Goal: Task Accomplishment & Management: Use online tool/utility

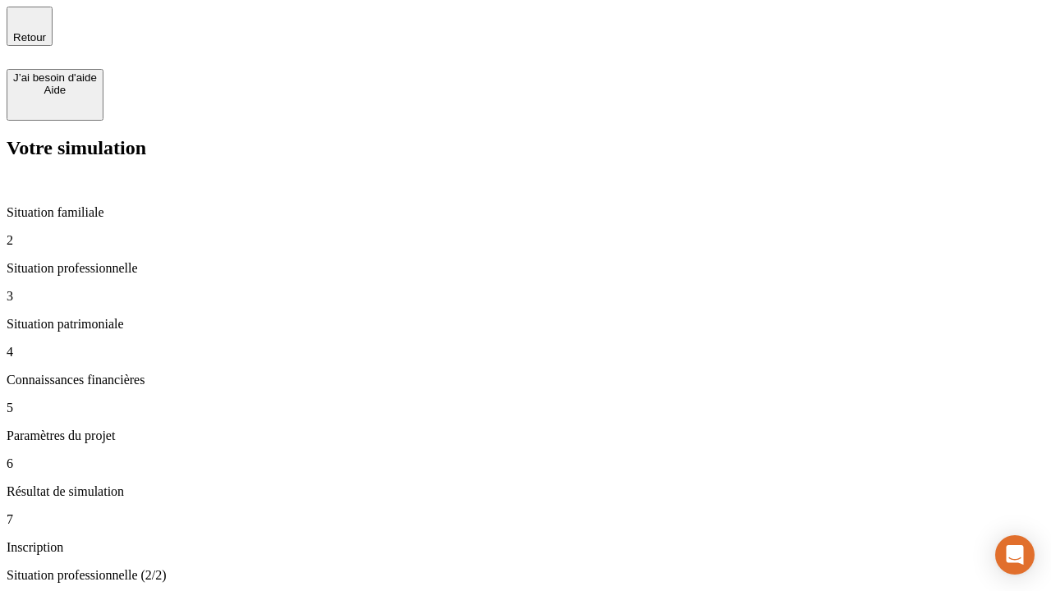
type input "30 000"
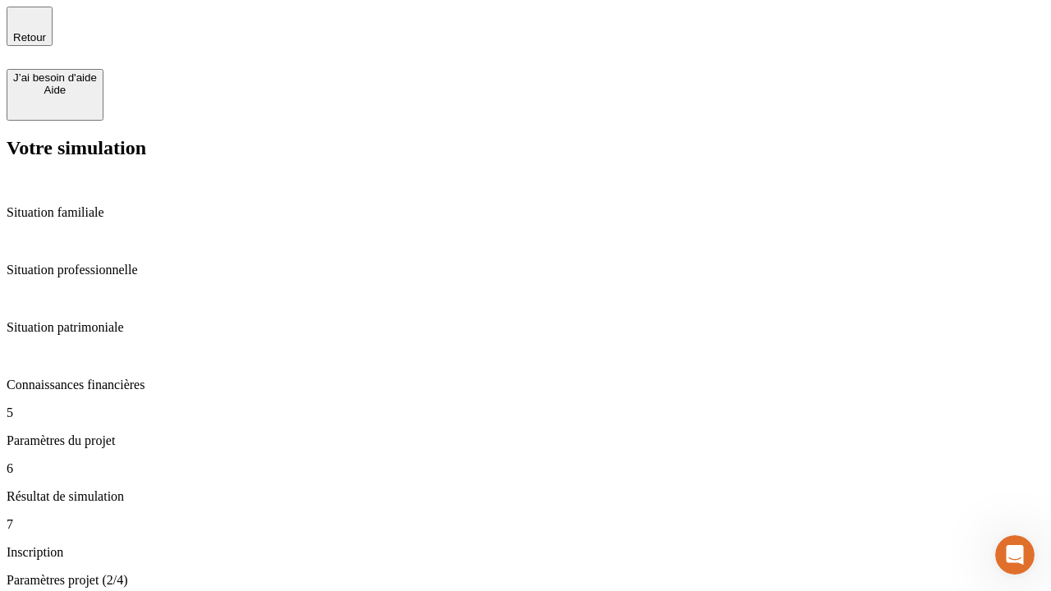
type input "25"
type input "64"
type input "1 000"
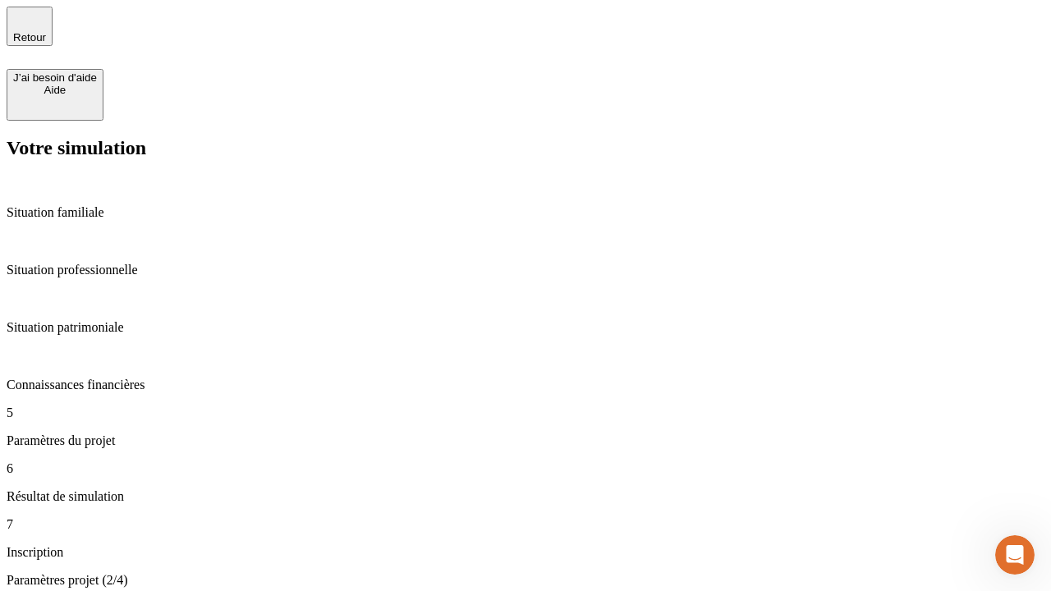
type input "640"
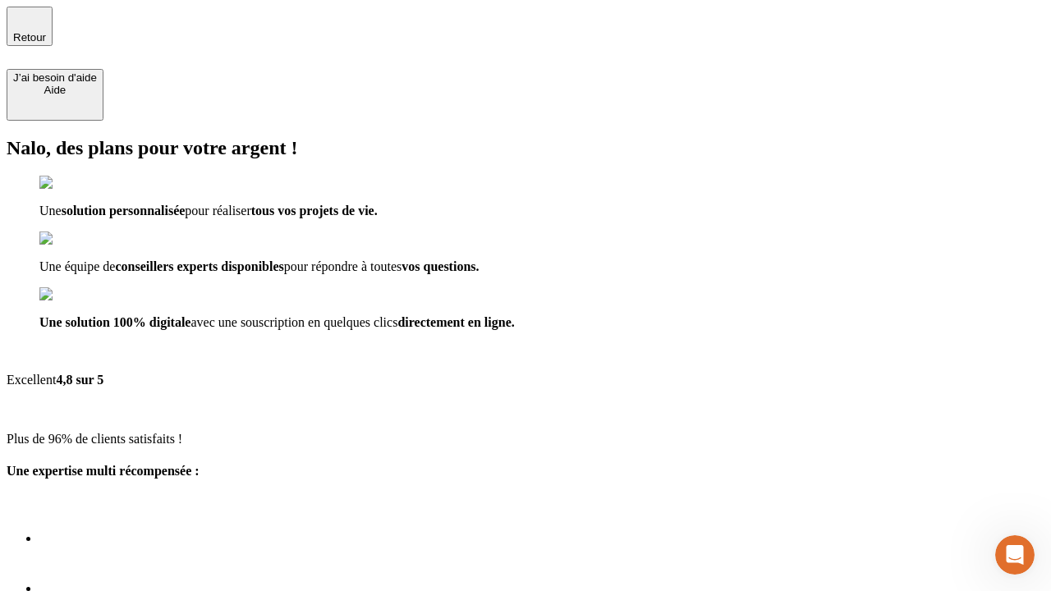
type input "[EMAIL_ADDRESS][PERSON_NAME][DOMAIN_NAME]"
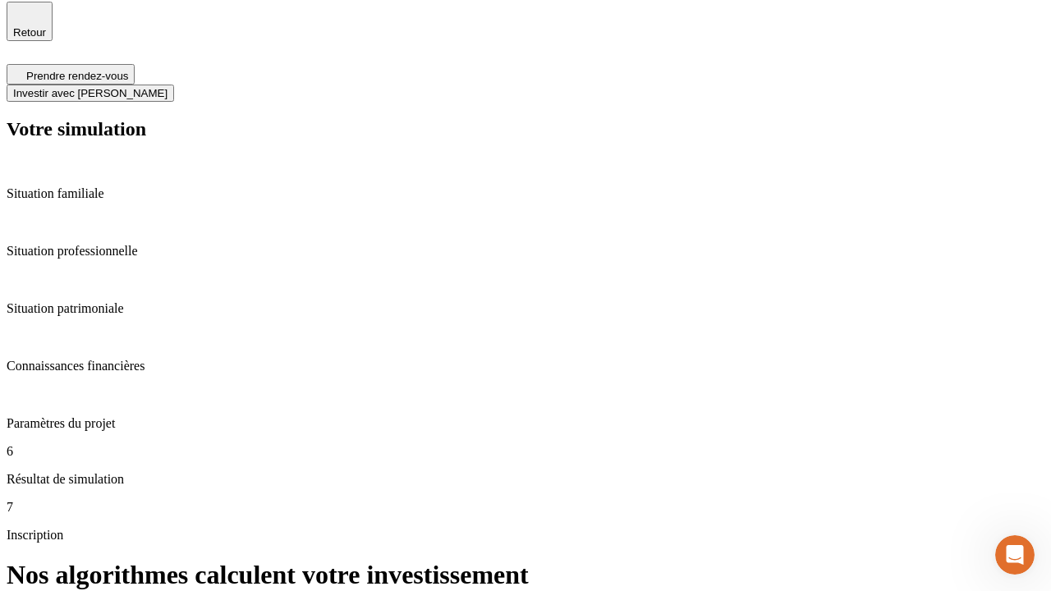
click at [167, 87] on span "Investir avec [PERSON_NAME]" at bounding box center [90, 93] width 154 height 12
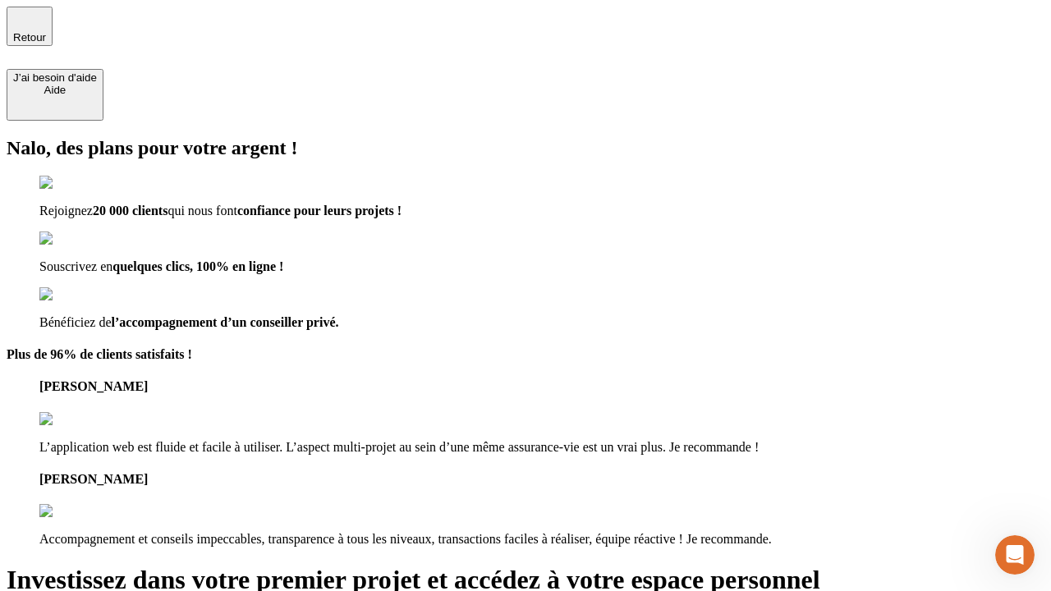
type input "abc"
